Goal: Task Accomplishment & Management: Use online tool/utility

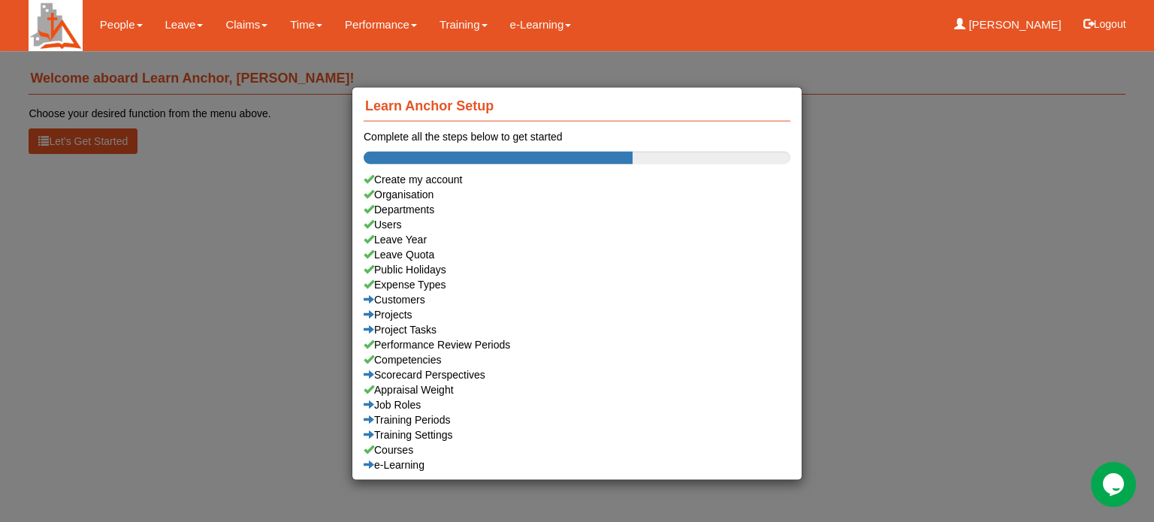
click at [180, 19] on div "Learn Anchor Setup Complete all the steps below to get started Create my accoun…" at bounding box center [577, 261] width 1154 height 522
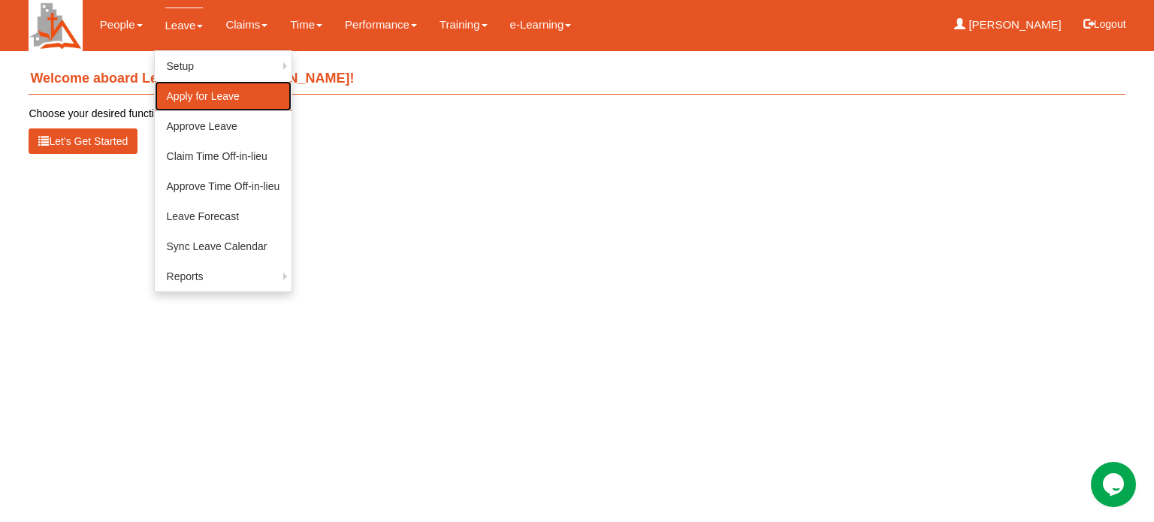
click at [194, 92] on link "Apply for Leave" at bounding box center [224, 96] width 138 height 30
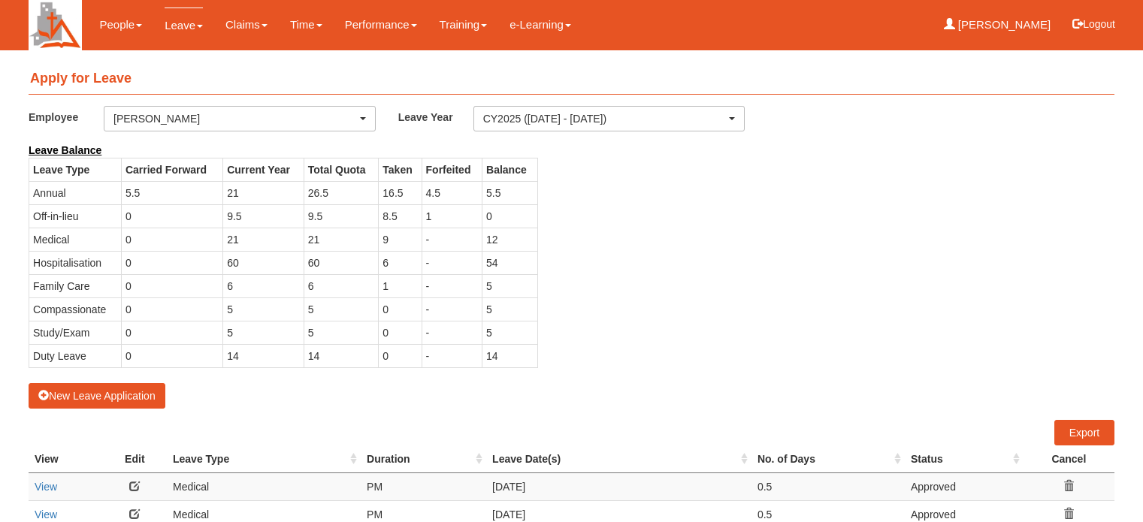
select select "50"
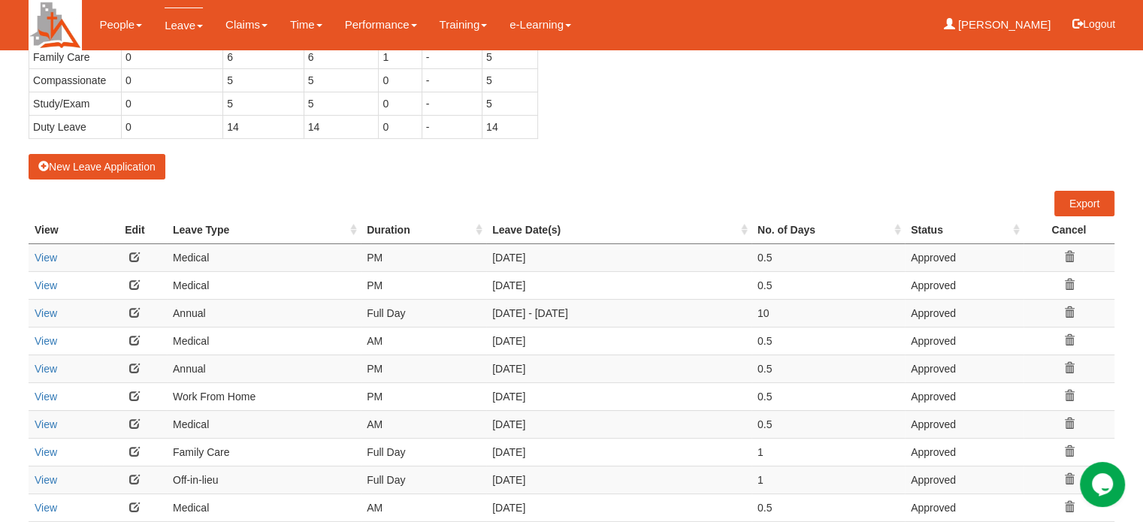
scroll to position [301, 0]
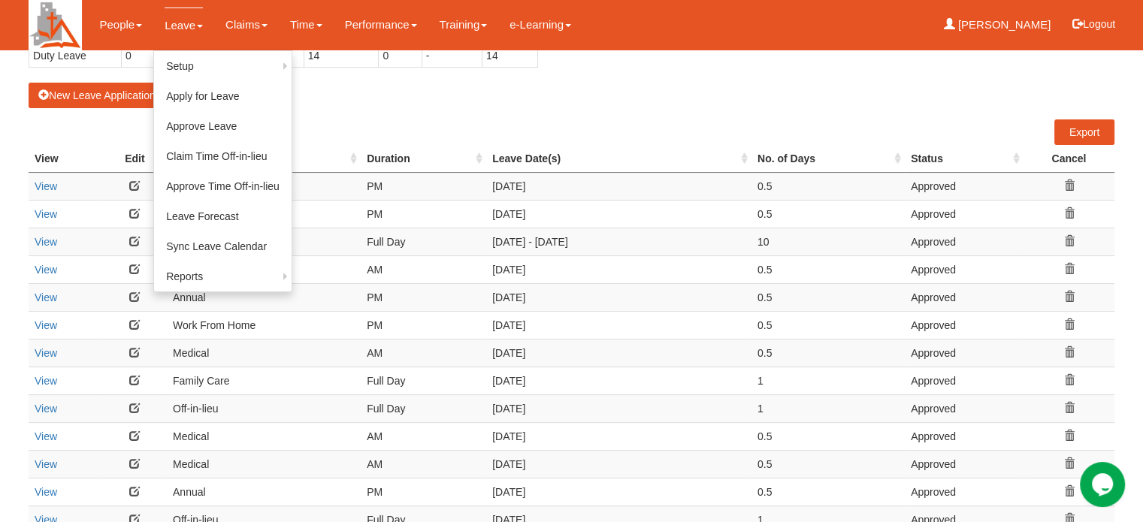
click at [174, 23] on link "Leave" at bounding box center [184, 25] width 38 height 35
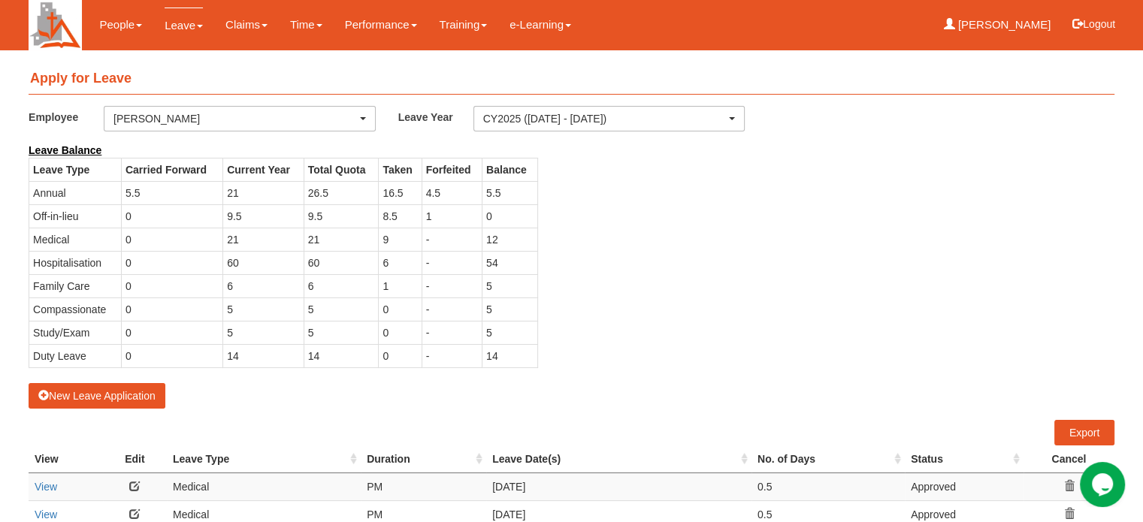
click at [177, 21] on link "Leave" at bounding box center [184, 25] width 38 height 35
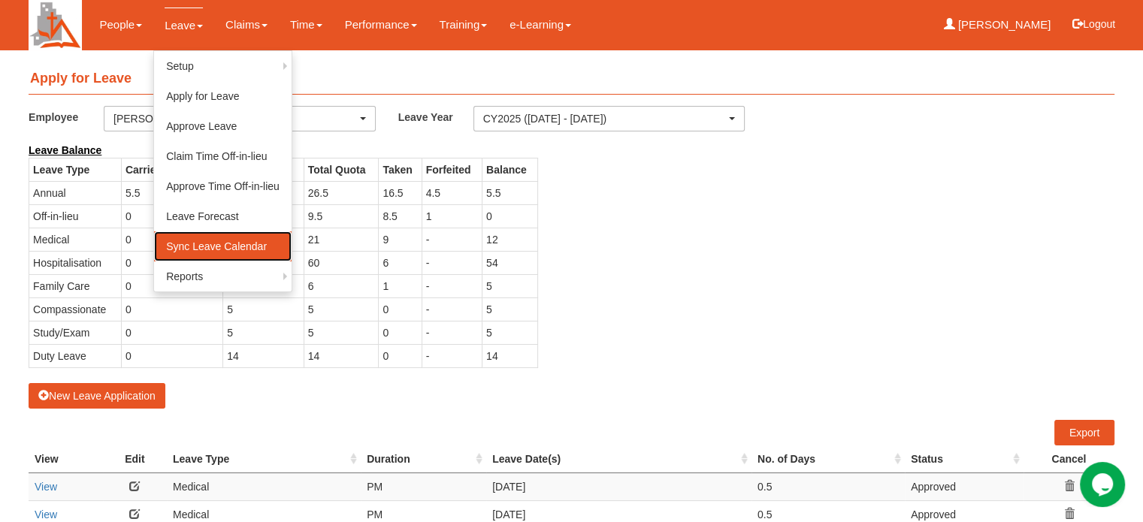
click at [202, 244] on link "Sync Leave Calendar" at bounding box center [223, 246] width 138 height 30
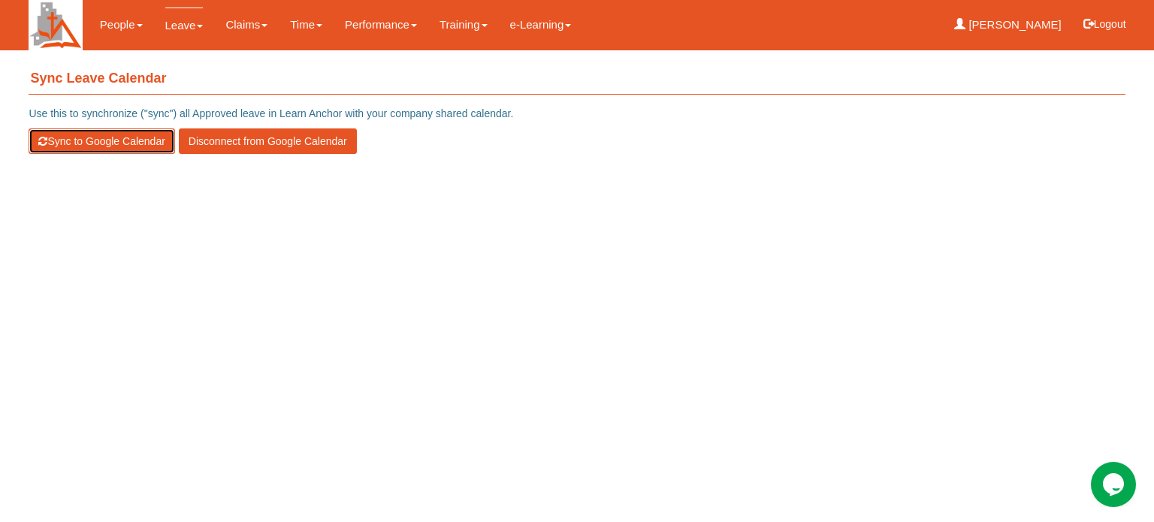
click at [98, 140] on button "Sync to Google Calendar" at bounding box center [102, 142] width 146 height 26
